Goal: Find specific page/section: Find specific page/section

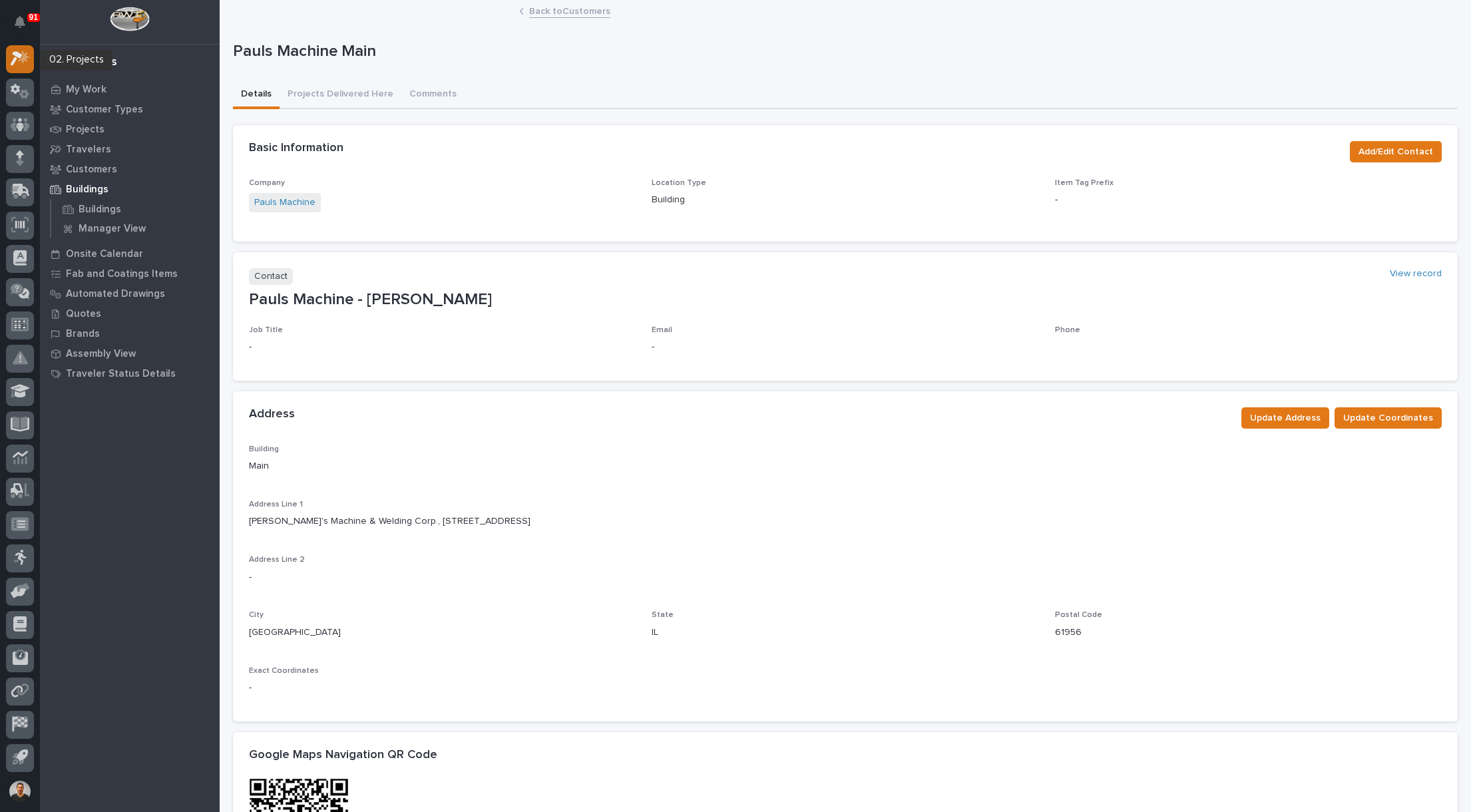
click at [20, 55] on icon at bounding box center [17, 59] width 12 height 15
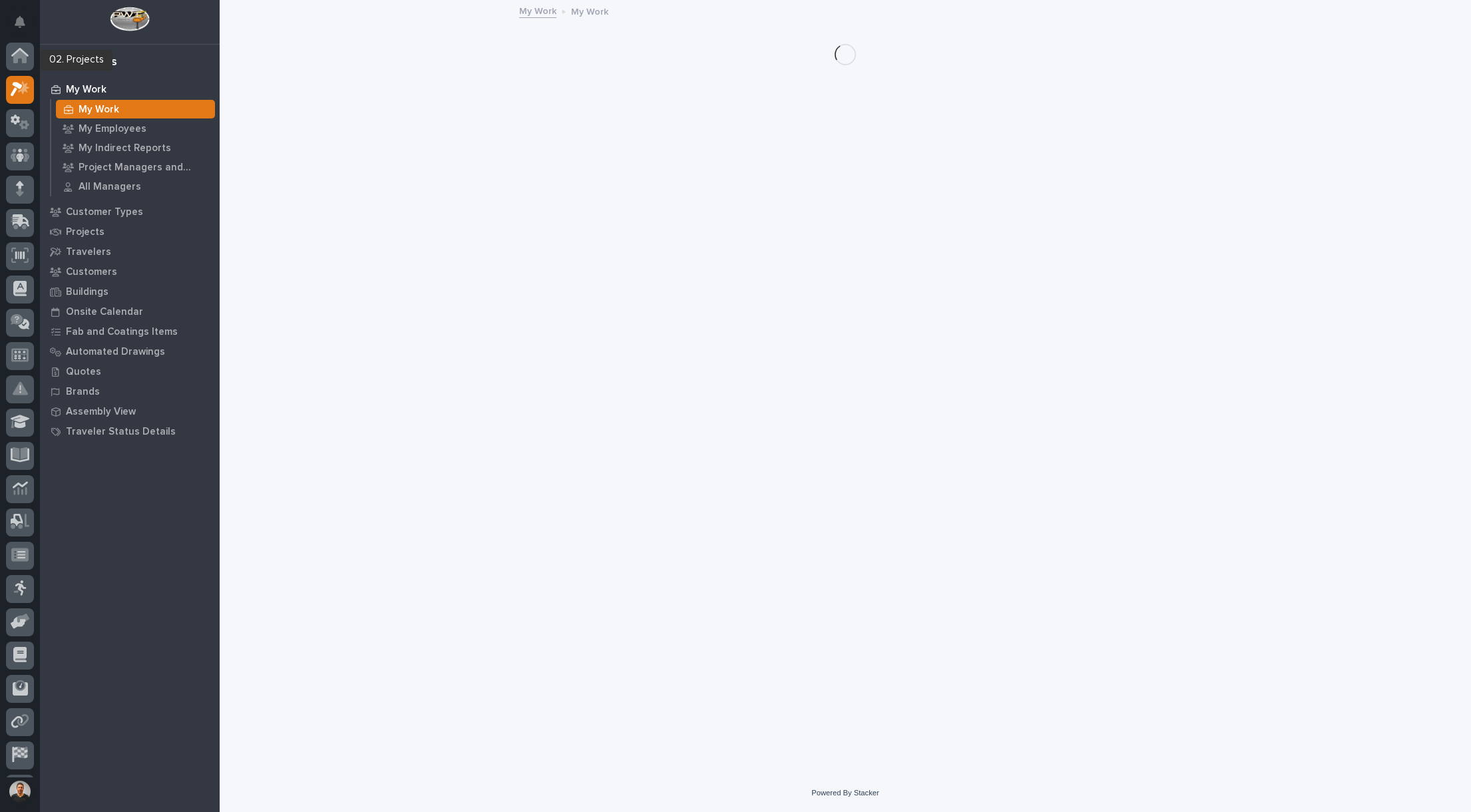
scroll to position [30, 0]
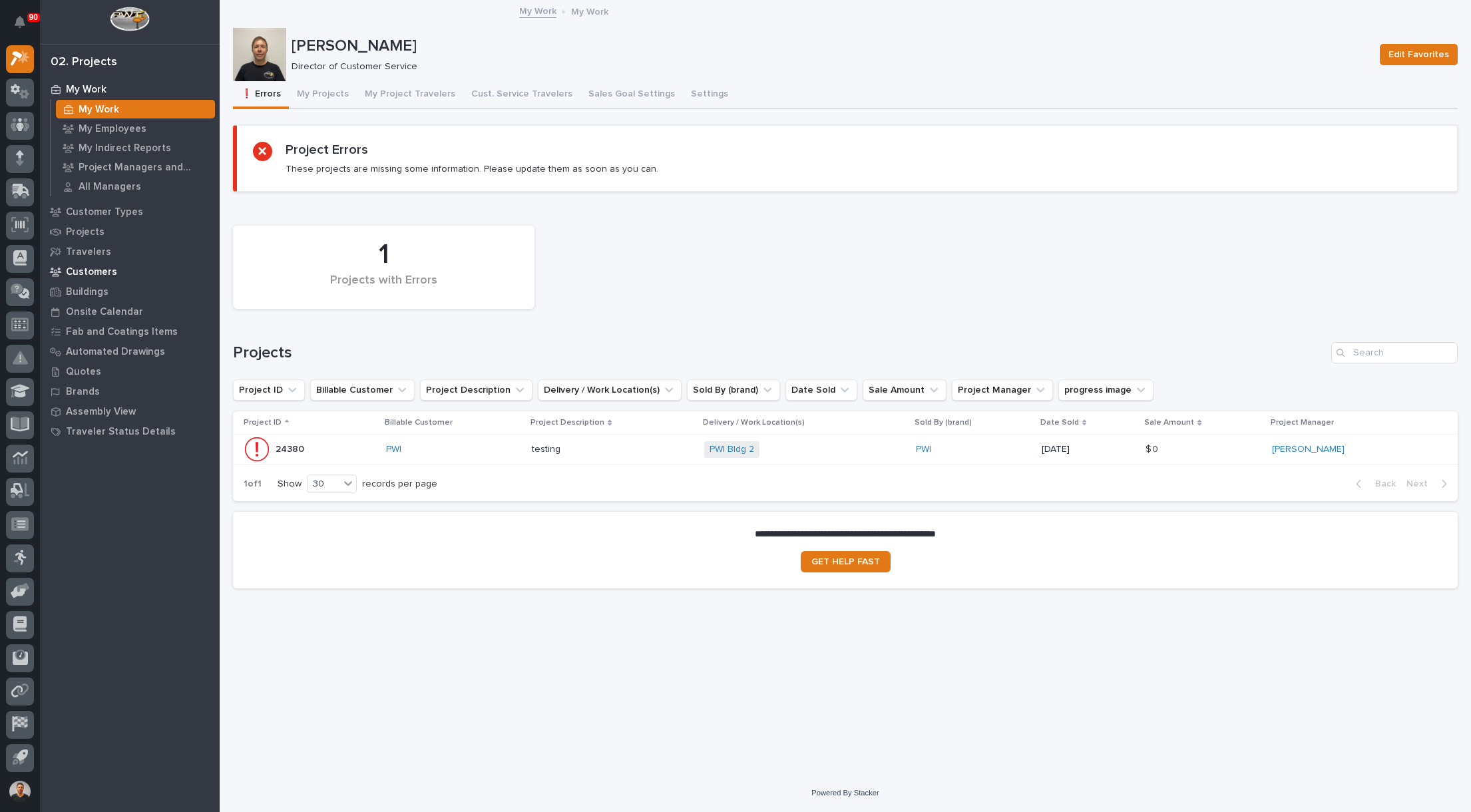
click at [90, 269] on p "Customers" at bounding box center [91, 272] width 52 height 12
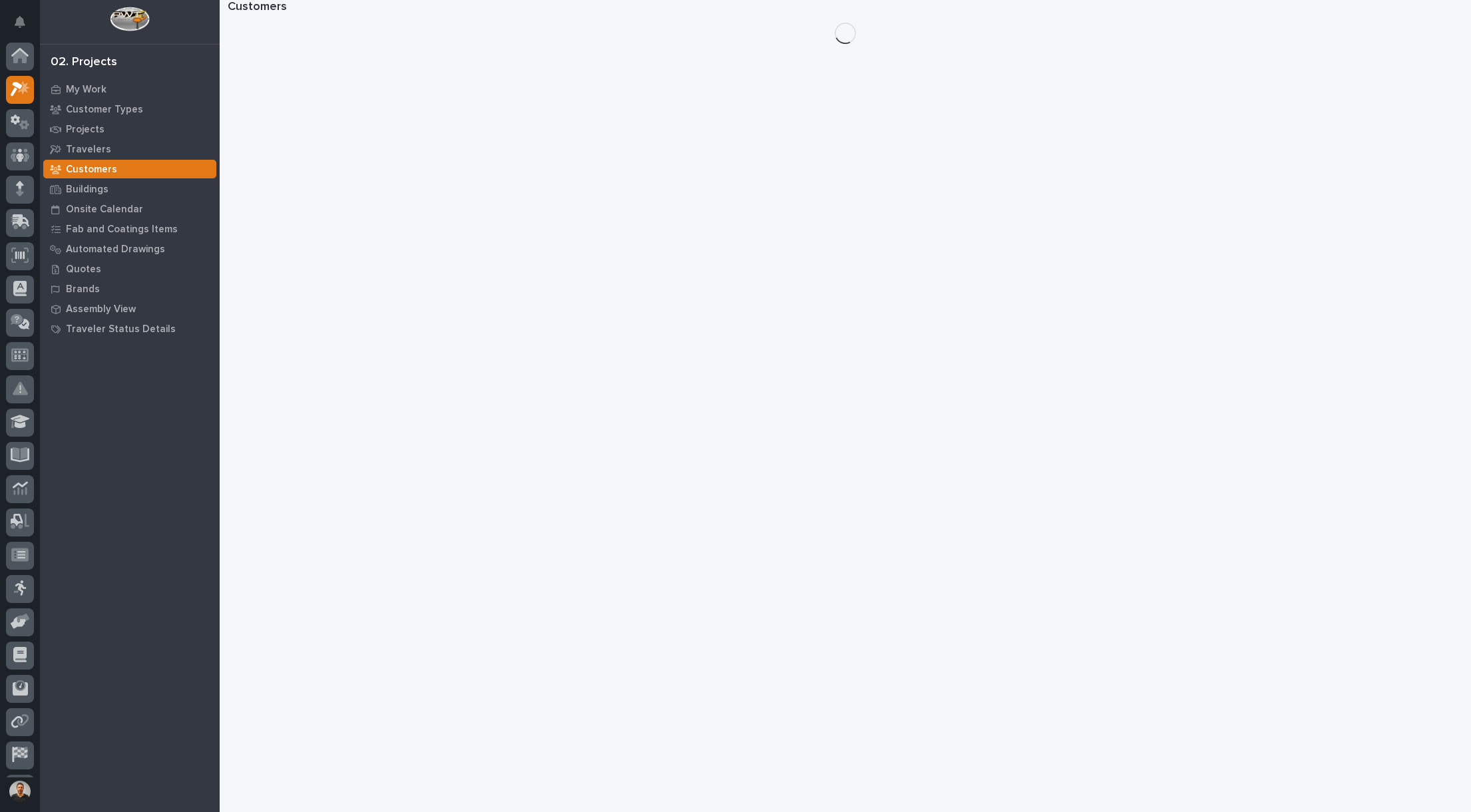
scroll to position [30, 0]
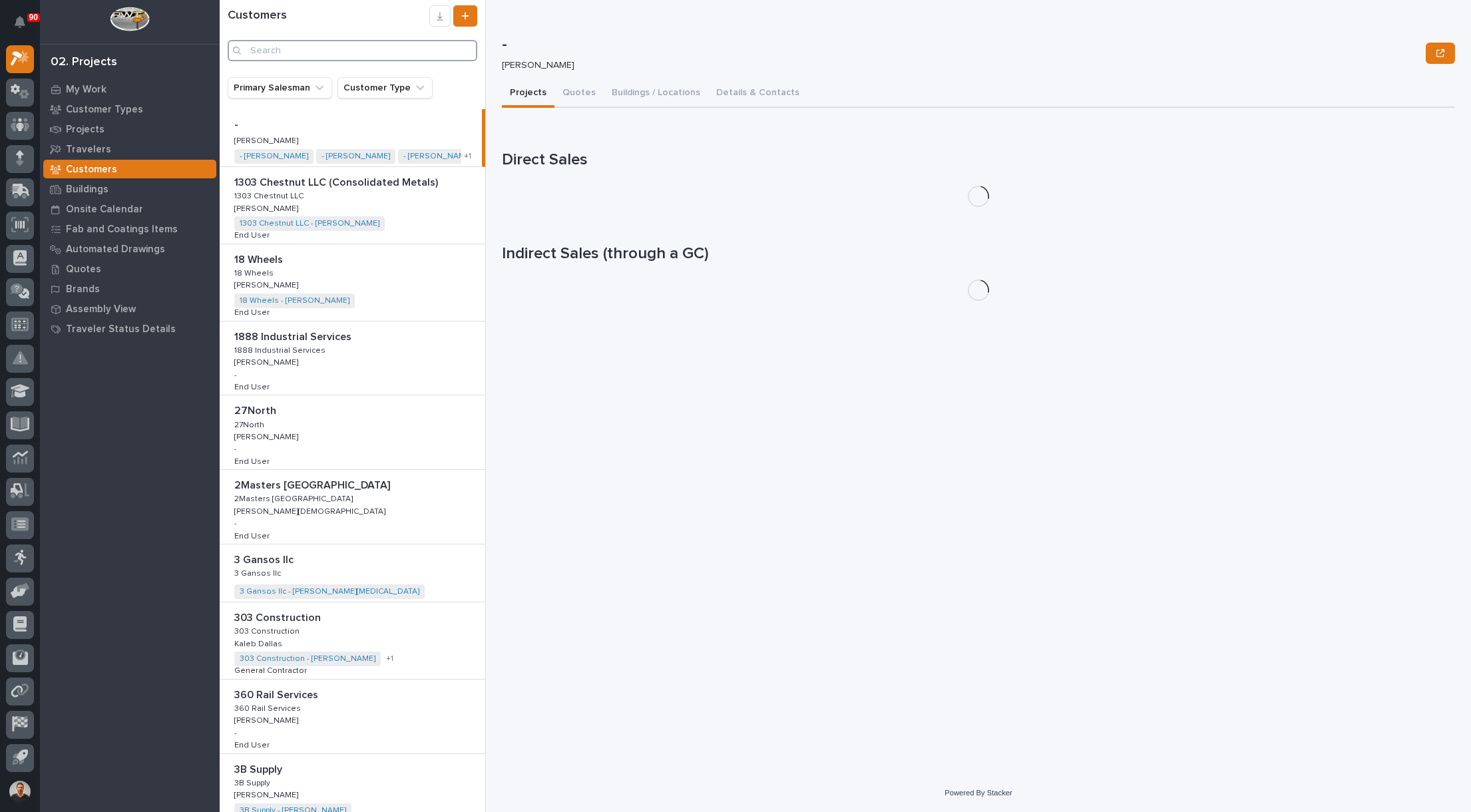
click at [343, 54] on input "Search" at bounding box center [353, 50] width 250 height 21
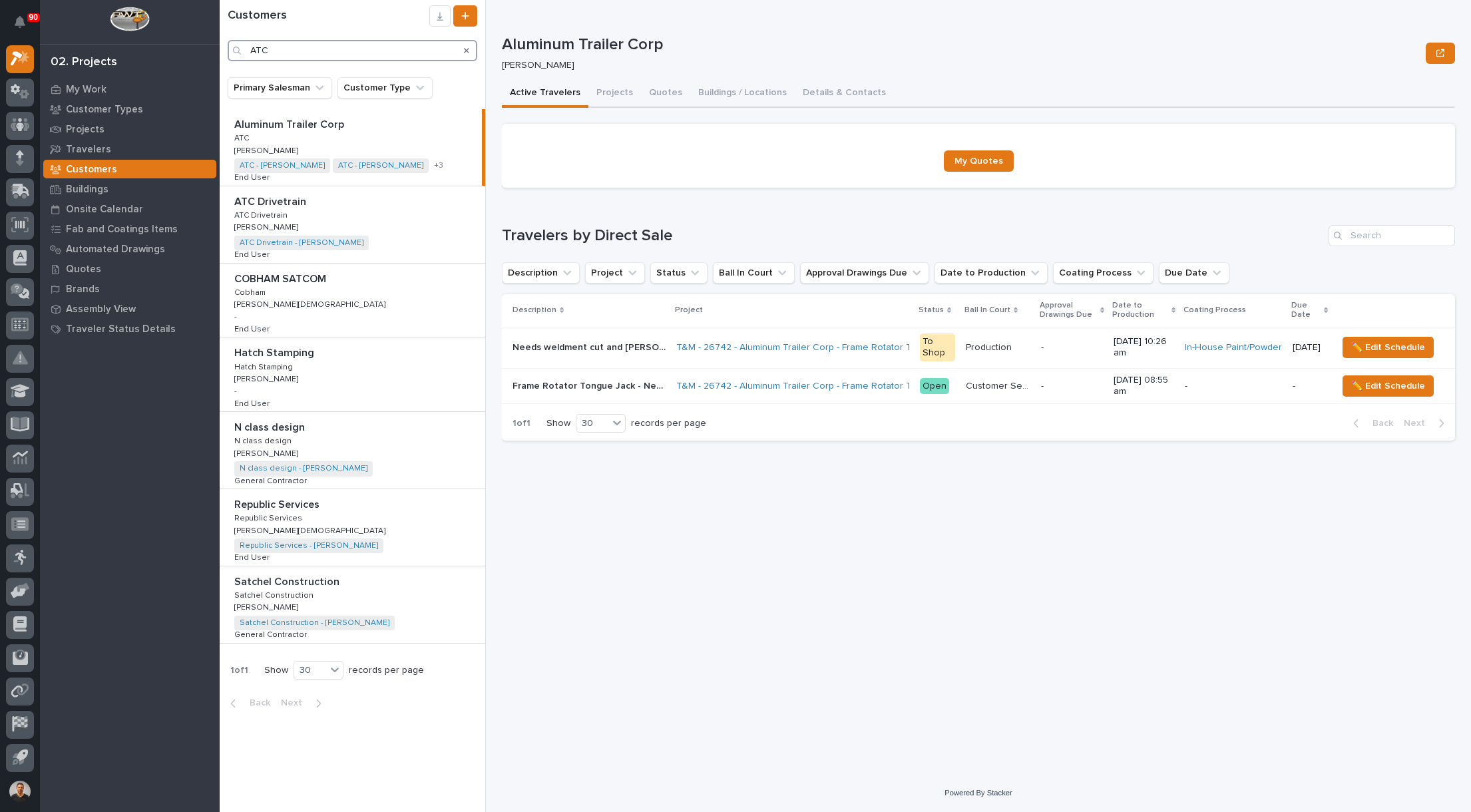
type input "ATC"
click at [305, 125] on p "Aluminum Trailer Corp" at bounding box center [291, 124] width 113 height 16
click at [743, 93] on button "Buildings / Locations" at bounding box center [742, 94] width 104 height 28
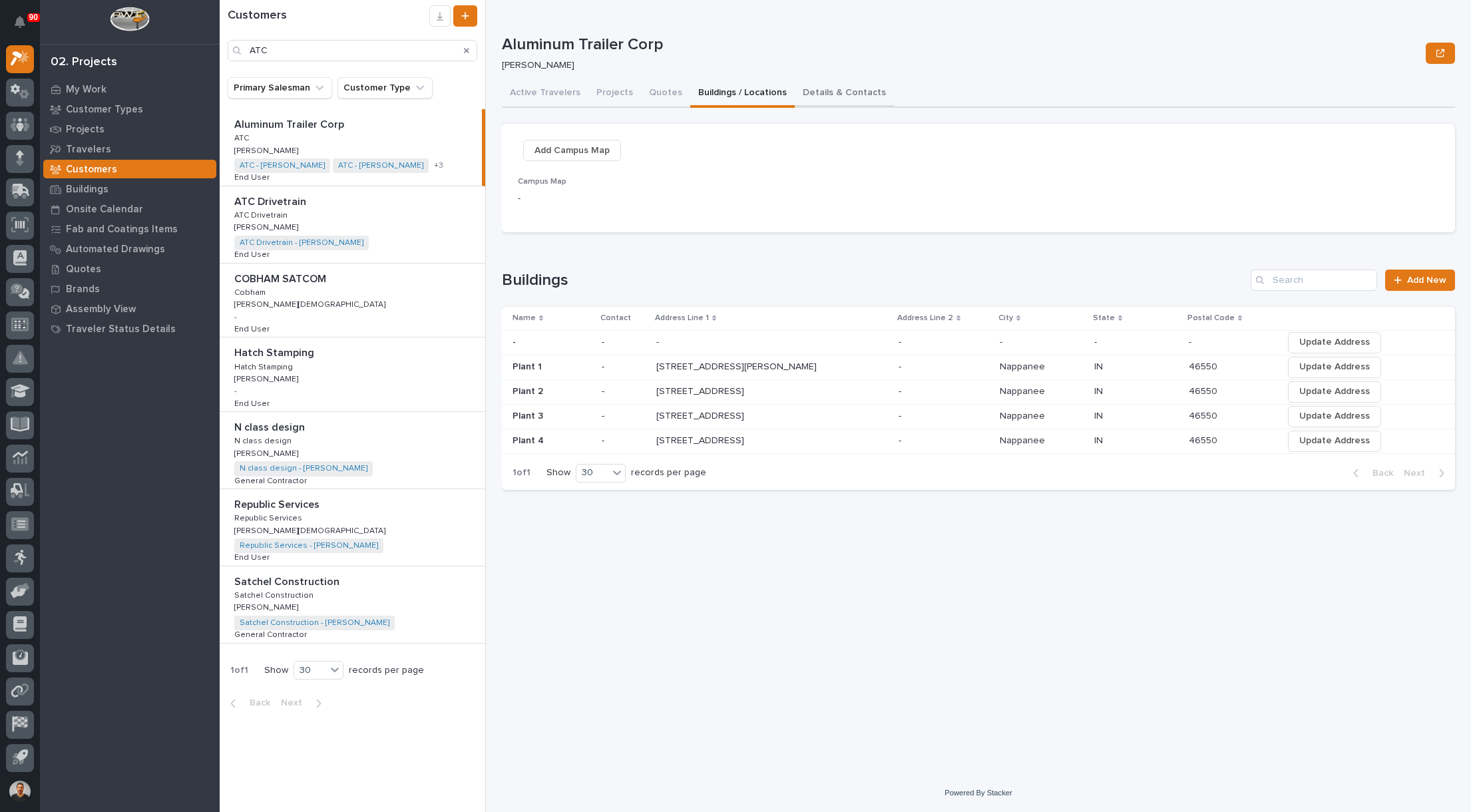
click at [828, 93] on button "Details & Contacts" at bounding box center [843, 94] width 99 height 28
